Goal: Find contact information: Obtain details needed to contact an individual or organization

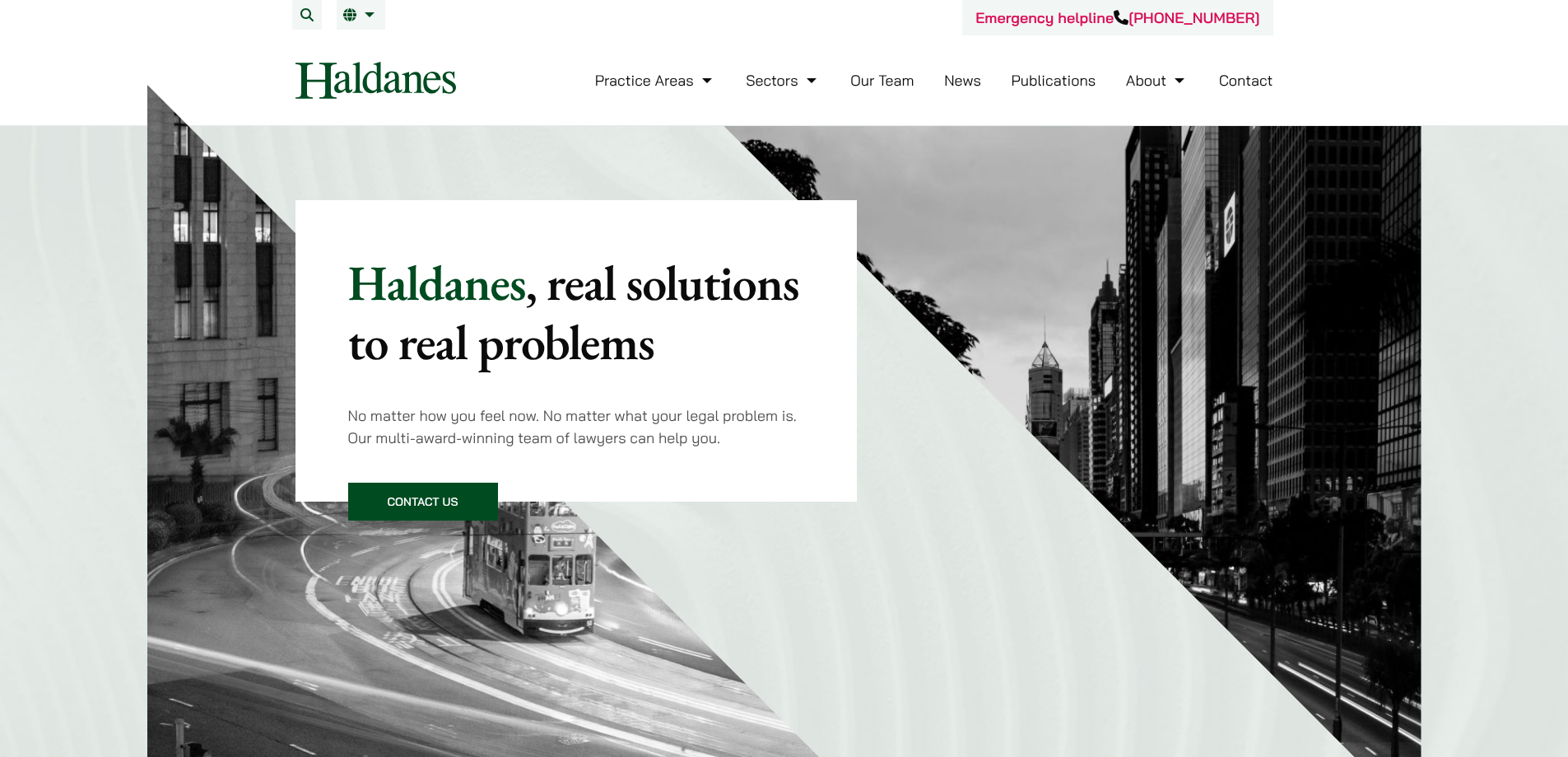
click at [1246, 77] on link "Contact" at bounding box center [1246, 80] width 54 height 19
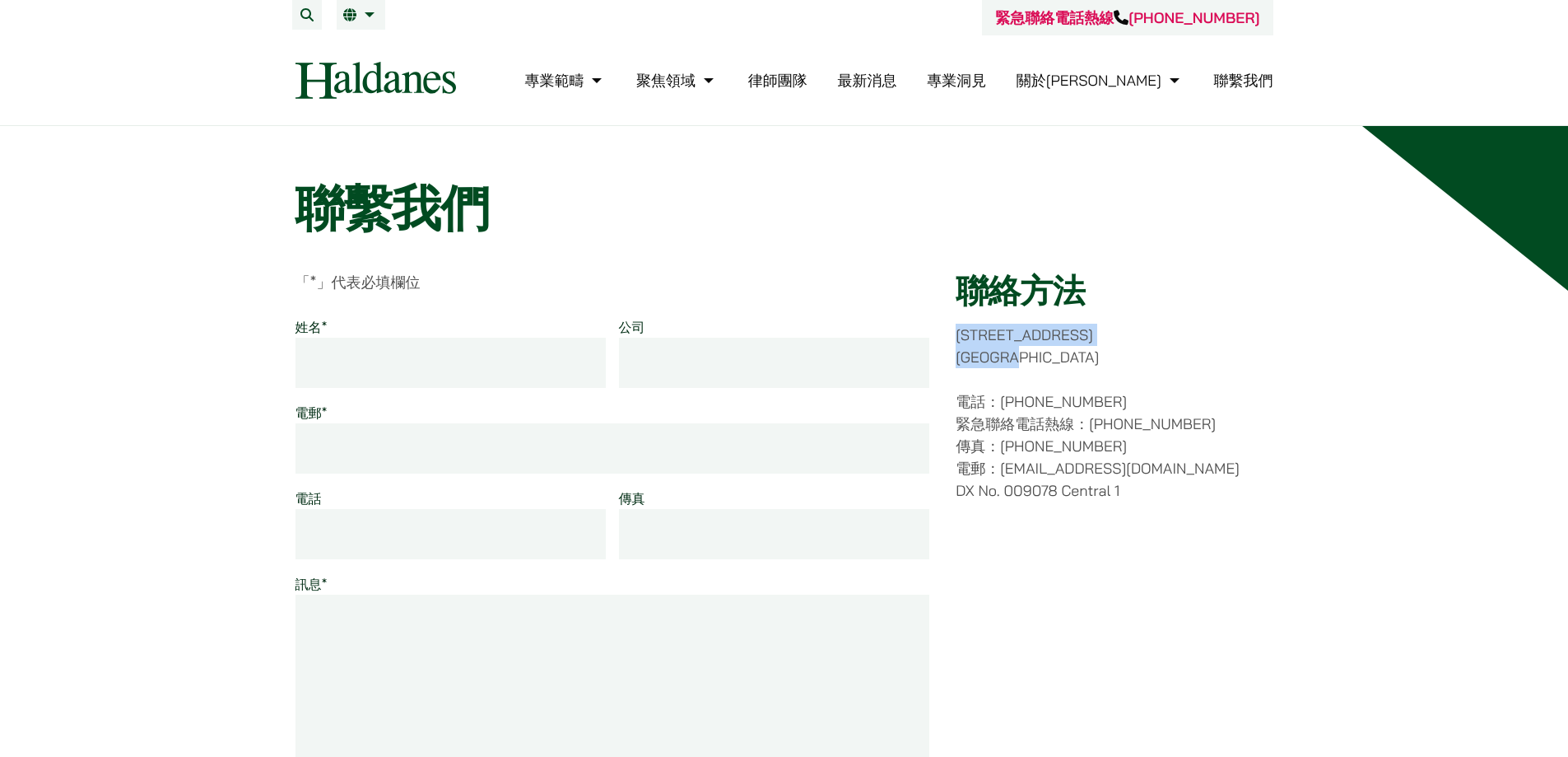
drag, startPoint x: 1076, startPoint y: 354, endPoint x: 957, endPoint y: 332, distance: 121.0
click at [957, 332] on p "香港中環都爹利街十一號 律敦治大廈七樓" at bounding box center [1115, 345] width 317 height 45
copy p "香港中環都爹利街十一號 律敦治大廈七樓"
